Goal: Transaction & Acquisition: Purchase product/service

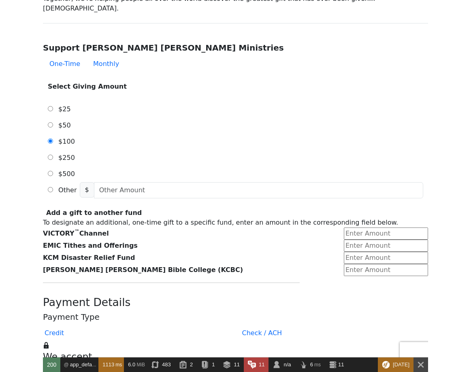
scroll to position [244, 0]
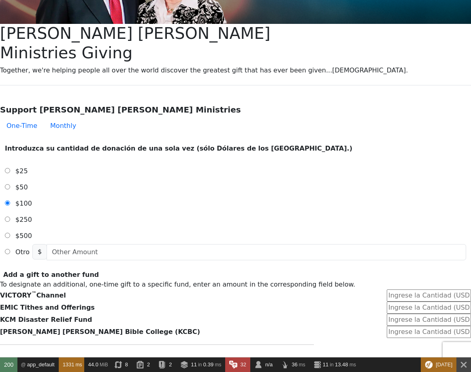
scroll to position [195, 0]
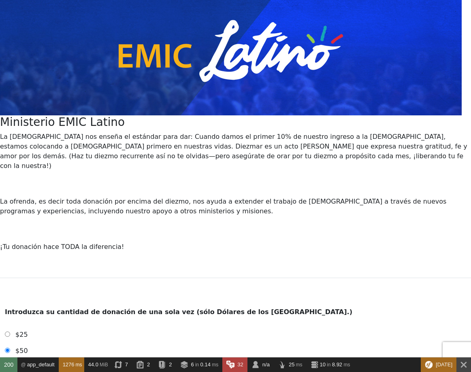
scroll to position [146, 0]
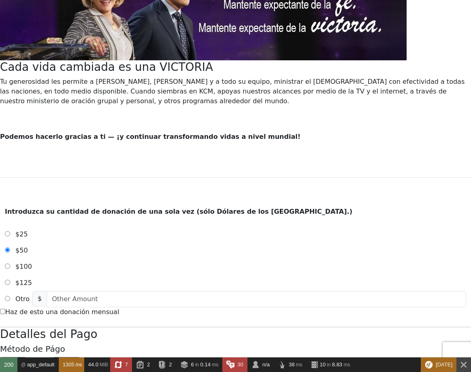
scroll to position [195, 0]
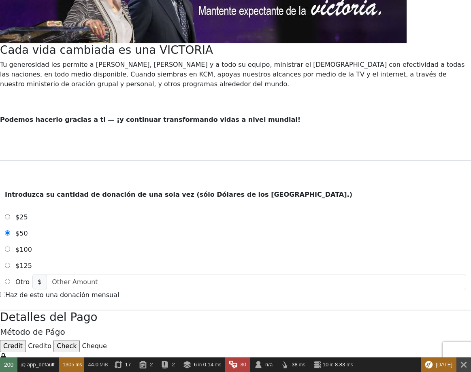
click at [47, 215] on form "Siembra En Línea / Ministerios Kenneth Copeland Dios provee para la obra del mi…" at bounding box center [235, 324] width 471 height 945
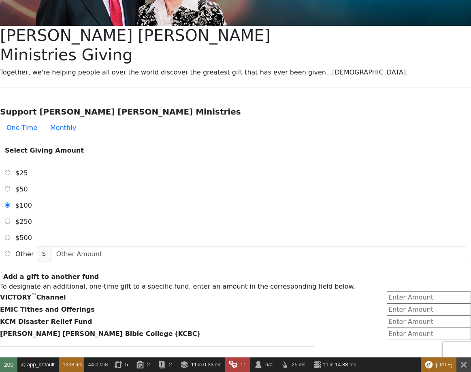
scroll to position [195, 0]
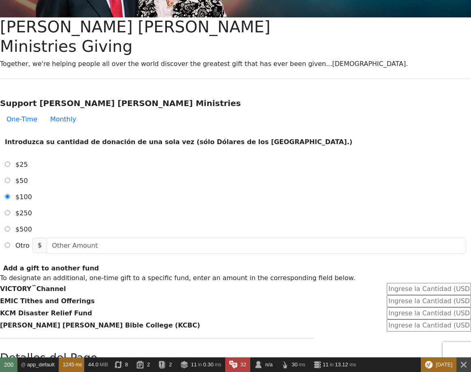
scroll to position [243, 0]
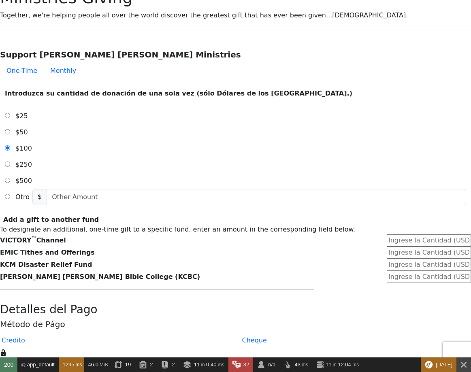
click at [87, 157] on form "Ya tiene una cuenta? Inciar Cession para dar más rápido. No tiene una cuenta? C…" at bounding box center [235, 343] width 471 height 1080
click at [77, 175] on form "Ya tiene una cuenta? Inciar Cession para dar más rápido. No tiene una cuenta? C…" at bounding box center [235, 343] width 471 height 1080
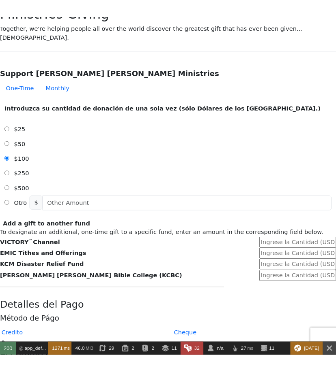
scroll to position [225, 0]
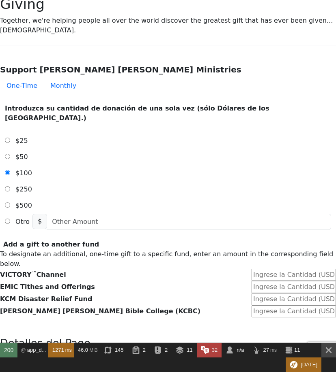
click at [30, 169] on form "Ya tiene una cuenta? Inciar Cession para dar más rápido. No tiene una cuenta? C…" at bounding box center [168, 379] width 336 height 1114
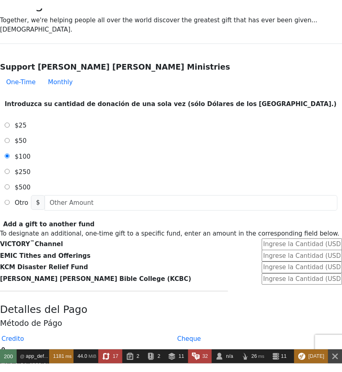
scroll to position [240, 0]
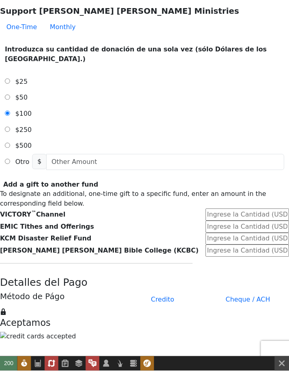
scroll to position [270, 0]
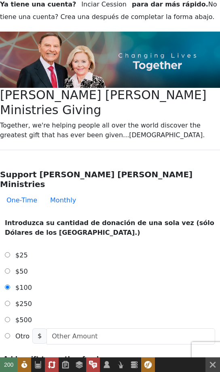
drag, startPoint x: 220, startPoint y: 242, endPoint x: 226, endPoint y: 238, distance: 7.1
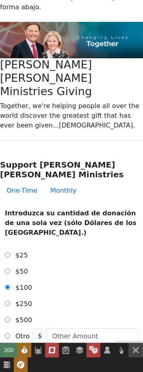
scroll to position [179, 0]
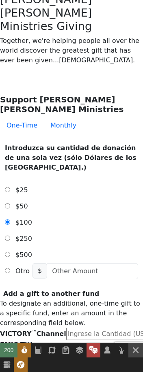
click at [116, 289] on div "Add a gift to another fund" at bounding box center [71, 294] width 143 height 10
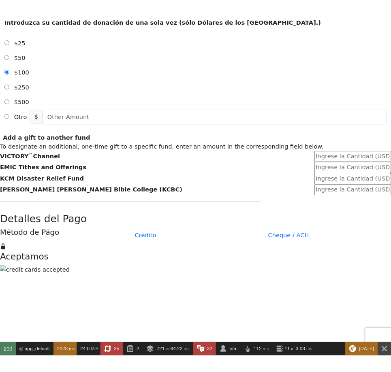
scroll to position [327, 0]
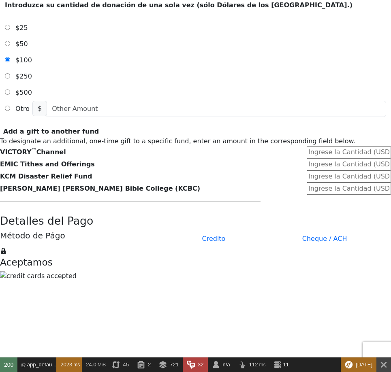
click at [142, 247] on div at bounding box center [195, 247] width 391 height 0
click at [142, 231] on button "Cheque / ACH" at bounding box center [325, 239] width 58 height 16
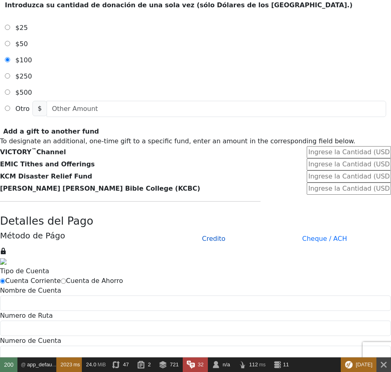
click at [142, 231] on button "Credito" at bounding box center [214, 239] width 36 height 16
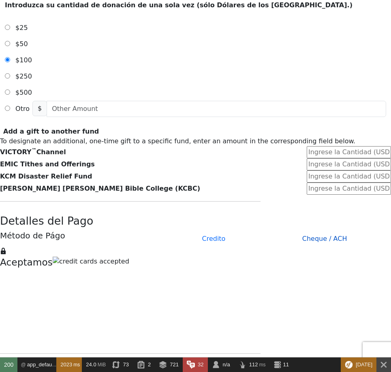
click at [142, 231] on button "Cheque / ACH" at bounding box center [325, 239] width 58 height 16
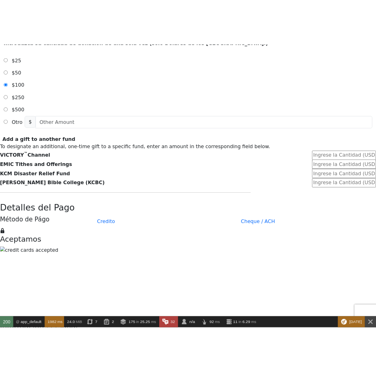
scroll to position [324, 0]
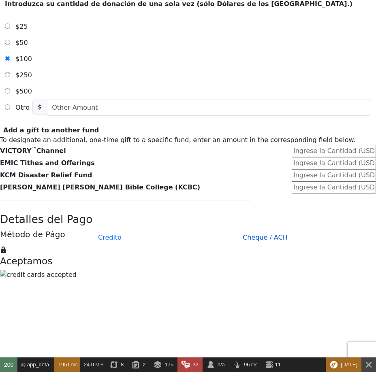
click at [236, 230] on button "Cheque / ACH" at bounding box center [265, 238] width 58 height 16
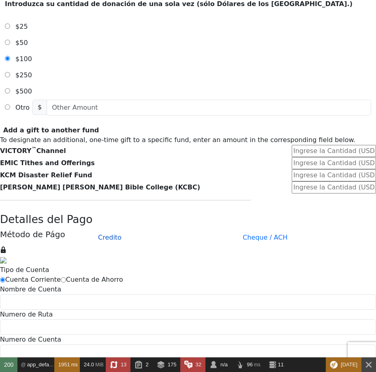
click at [128, 230] on button "Credito" at bounding box center [110, 238] width 36 height 16
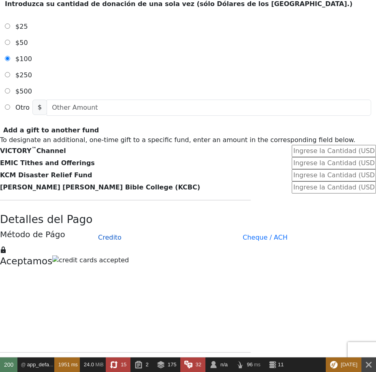
click at [128, 230] on button "Credito" at bounding box center [110, 238] width 36 height 16
click at [52, 103] on form "Ya tiene una cuenta? Inciar Cession para dar más rápido. No tiene una cuenta? C…" at bounding box center [188, 250] width 376 height 1057
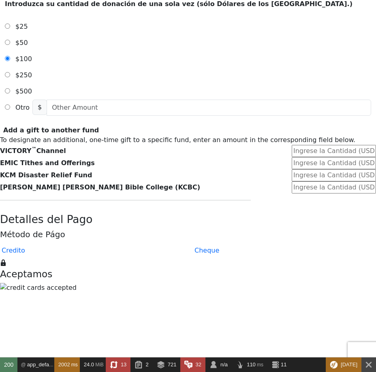
click at [37, 192] on form "Ya tiene una cuenta? Inciar Cession para dar más rápido. No tiene una cuenta? C…" at bounding box center [188, 262] width 376 height 1080
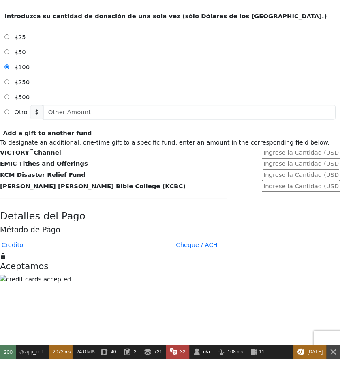
scroll to position [322, 0]
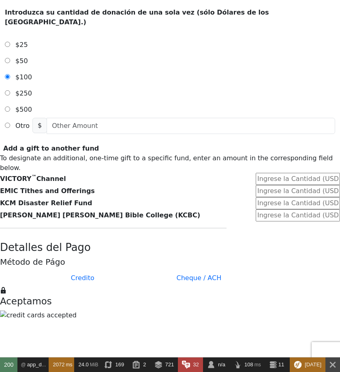
click at [315, 137] on form "Ya tiene una cuenta? Inciar Cession para dar más rápido. No tiene una cuenta? C…" at bounding box center [170, 281] width 340 height 1115
click at [307, 138] on form "Ya tiene una cuenta? Inciar Cession para dar más rápido. No tiene una cuenta? C…" at bounding box center [170, 281] width 340 height 1115
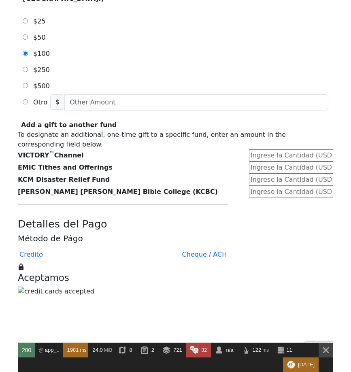
scroll to position [338, 0]
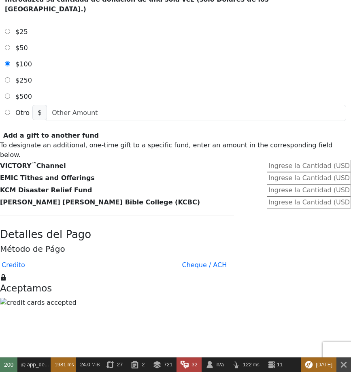
click at [313, 164] on form "Ya tiene una cuenta? Inciar Cession para dar más rápido. No tiene una cuenta? C…" at bounding box center [175, 267] width 351 height 1119
click at [317, 164] on form "Ya tiene una cuenta? Inciar Cession para dar más rápido. No tiene una cuenta? C…" at bounding box center [175, 267] width 351 height 1119
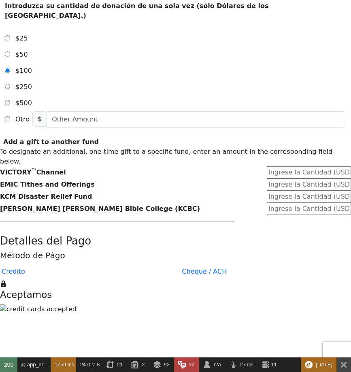
click at [56, 250] on form "Ya tiene una cuenta? Inciar Cession para dar más rápido. No tiene una cuenta? C…" at bounding box center [175, 274] width 351 height 1119
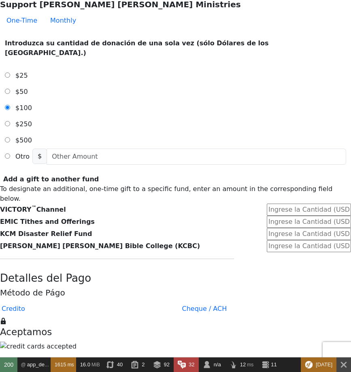
click at [45, 119] on form "Ya tiene una cuenta? Inciar Cession para dar más rápido. No tiene una cuenta? C…" at bounding box center [175, 311] width 351 height 1119
